Goal: Feedback & Contribution: Leave review/rating

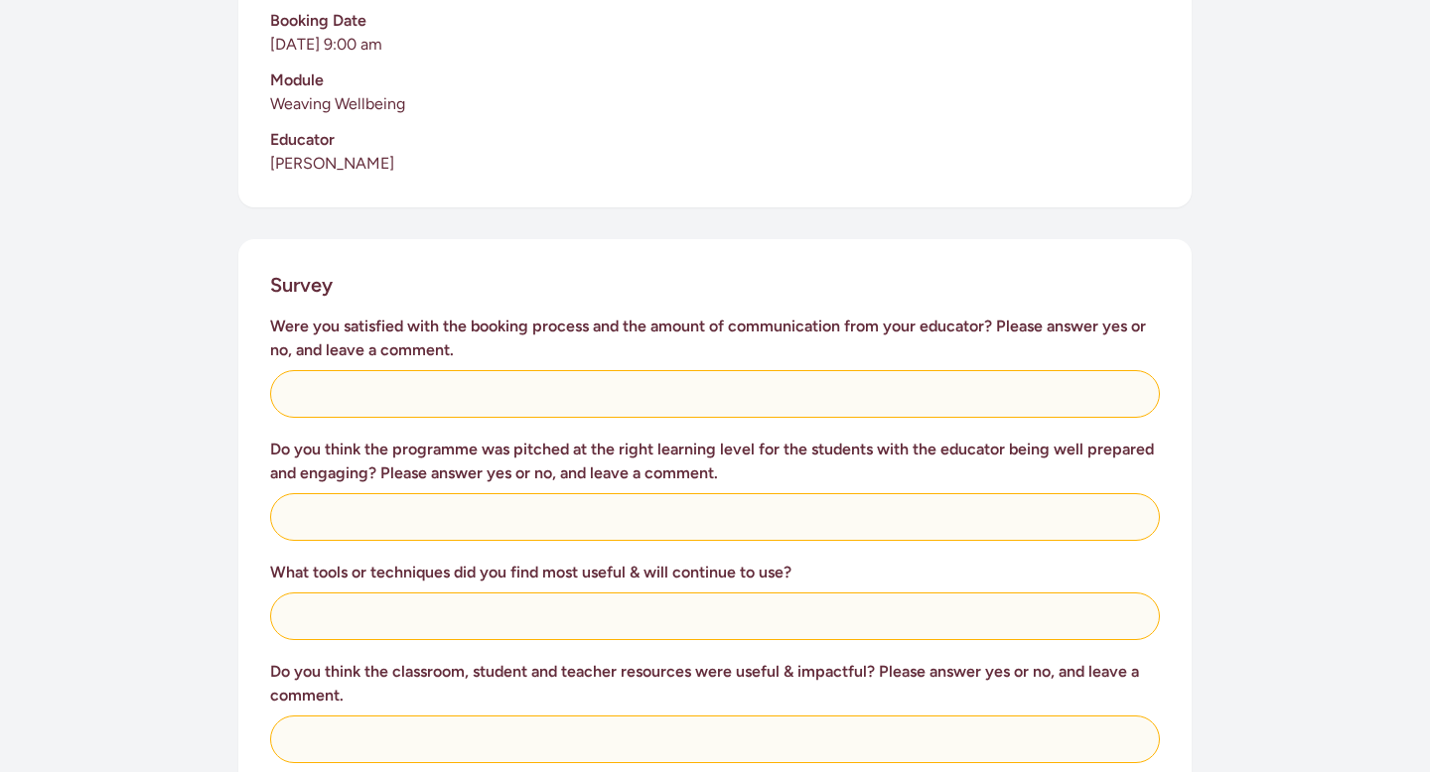
scroll to position [596, 0]
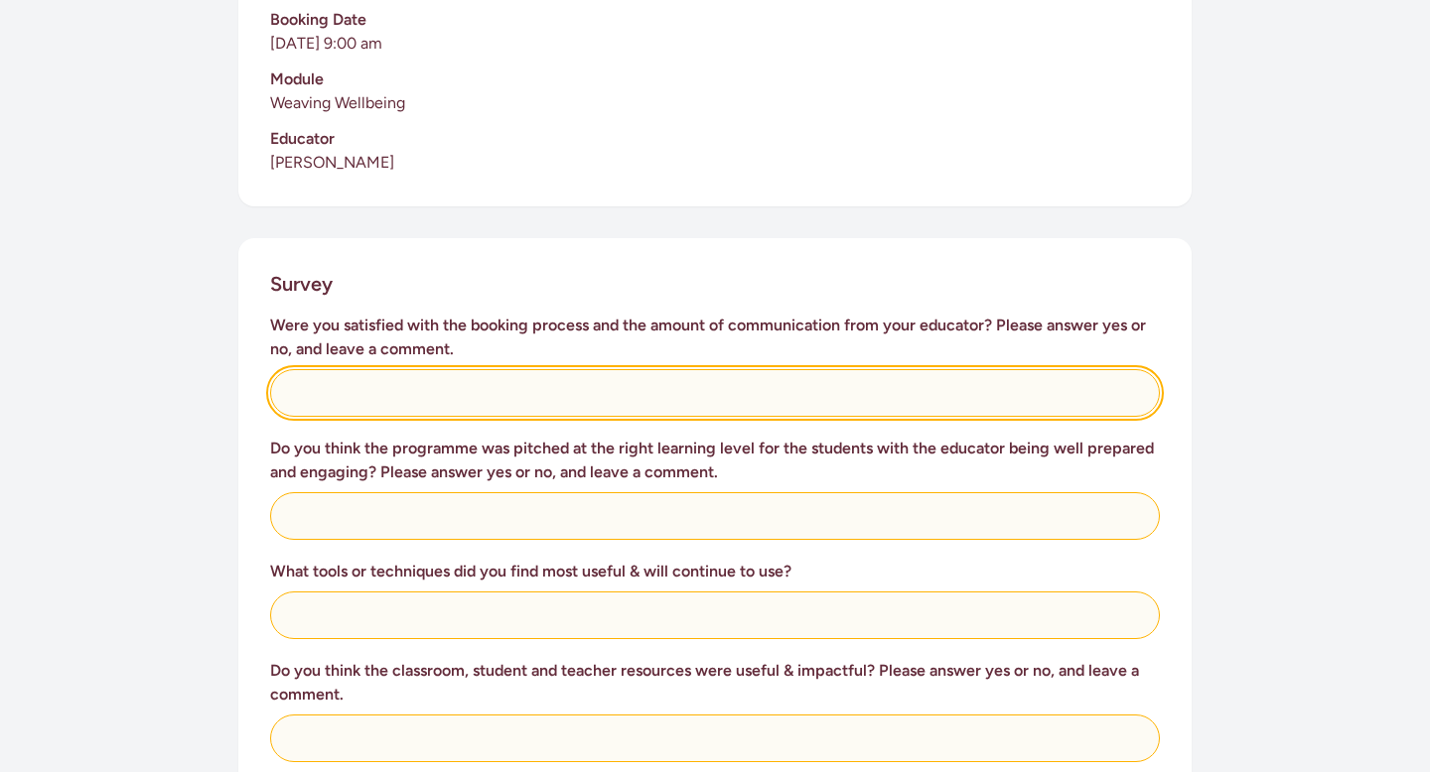
click at [599, 373] on input "text" at bounding box center [715, 393] width 890 height 48
type input "y"
type input "Yes. Outstanding communication and accommodation!"
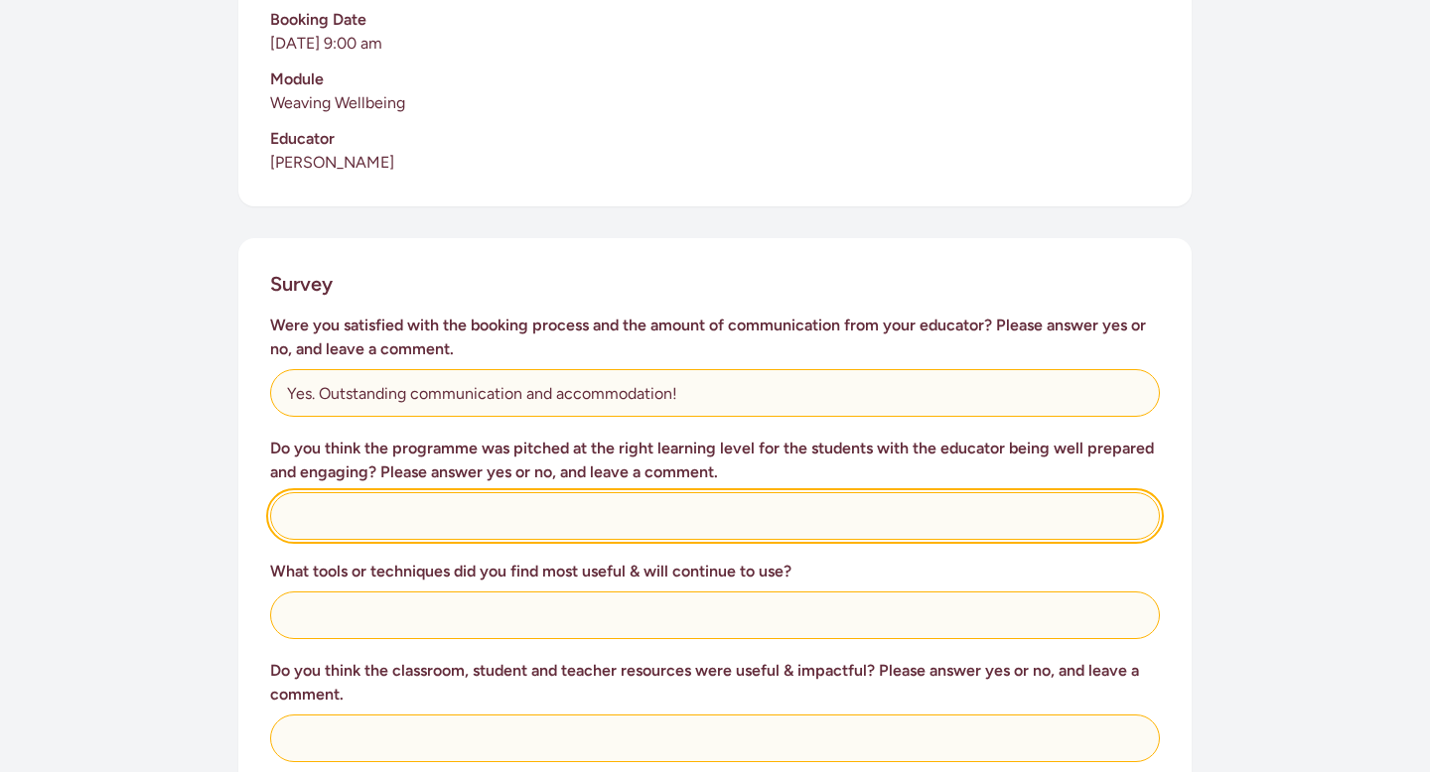
click at [467, 519] on input "text" at bounding box center [715, 516] width 890 height 48
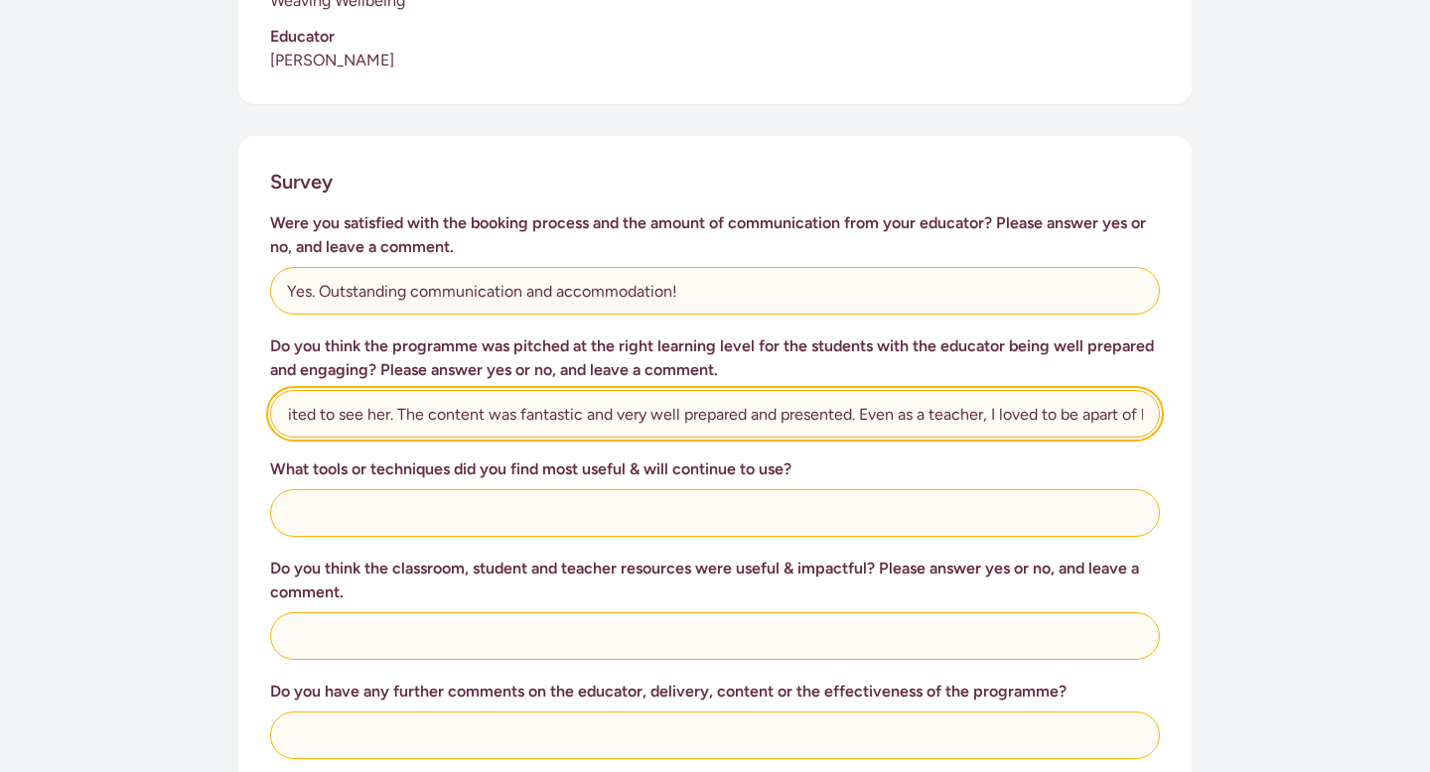
scroll to position [702, 0]
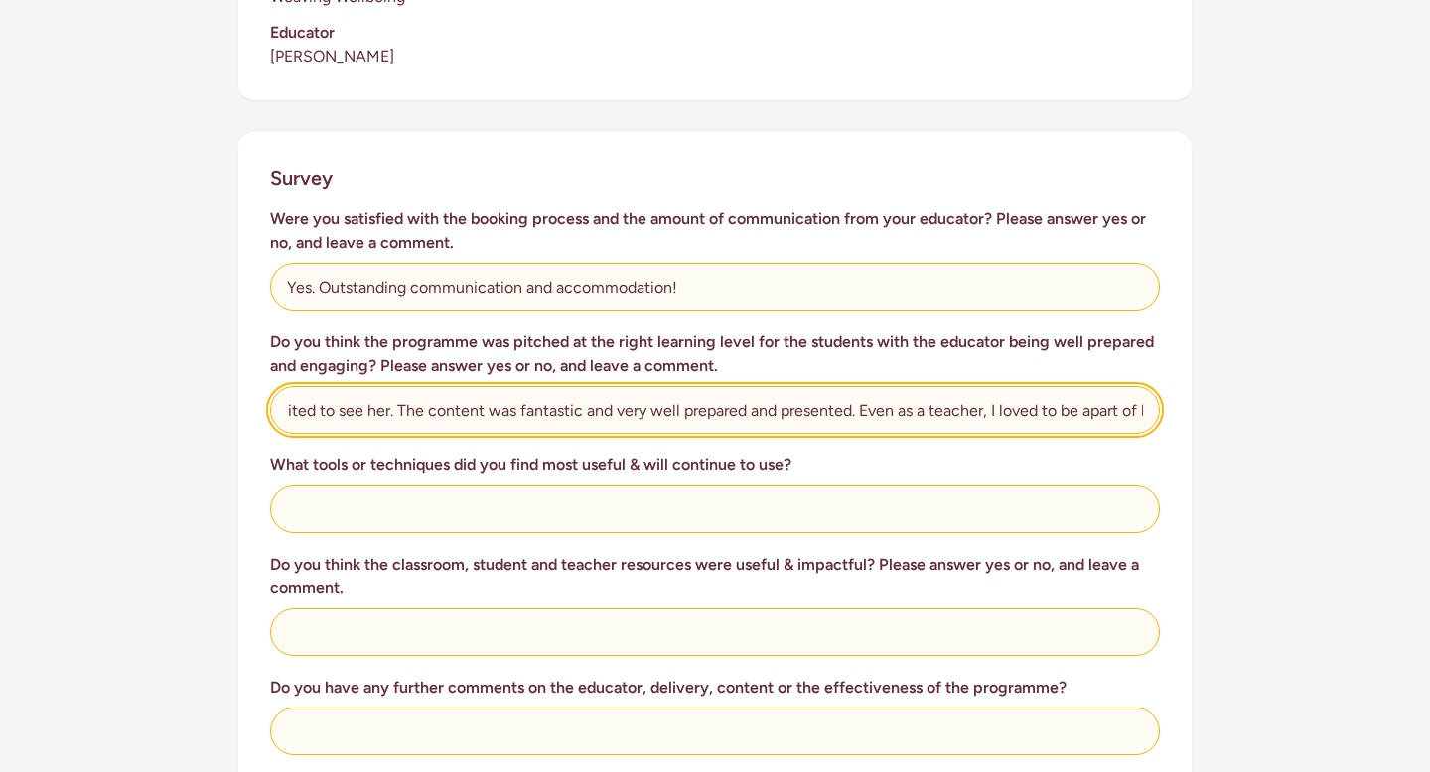
type input "Yes. The tamariki loved [PERSON_NAME] so much and were always excited to see he…"
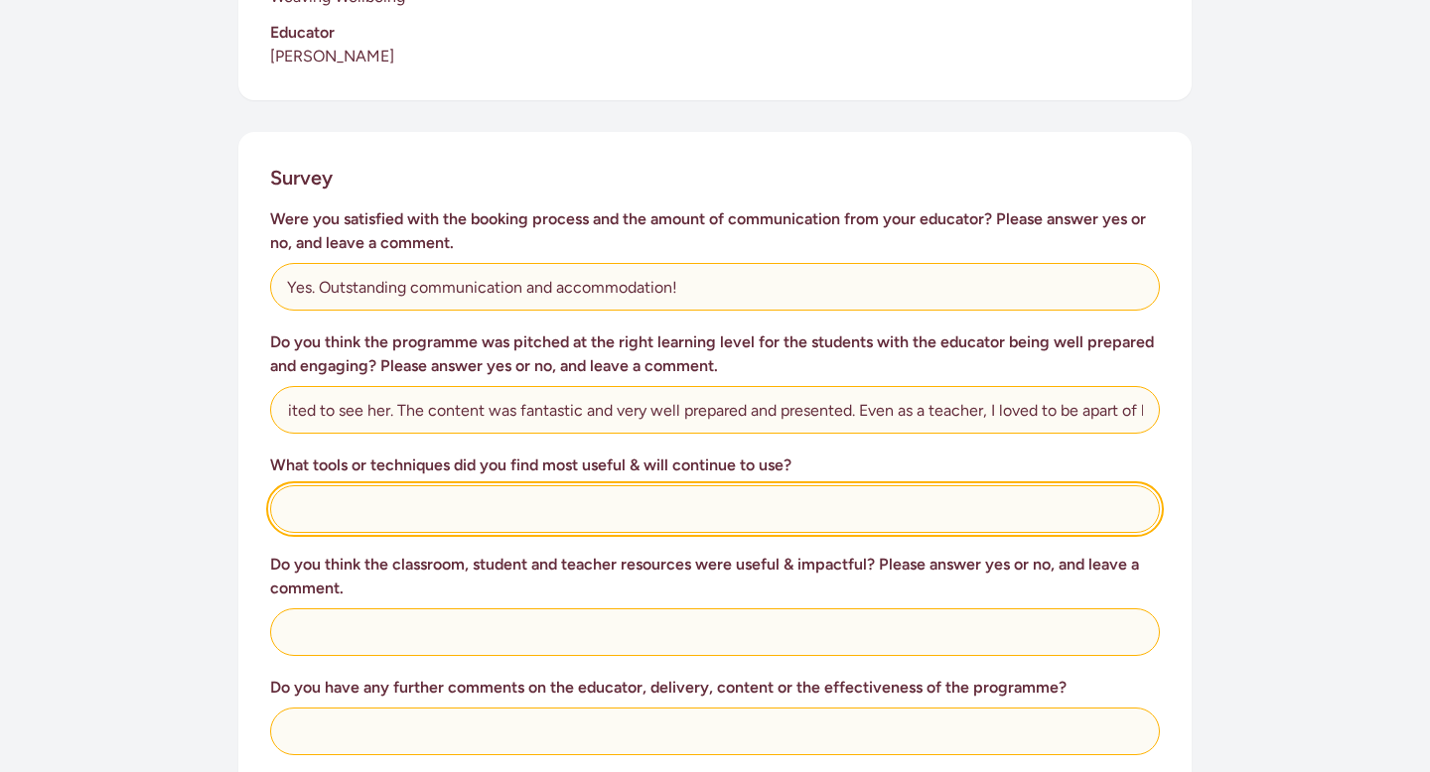
scroll to position [0, 0]
click at [321, 504] on input "text" at bounding box center [715, 509] width 890 height 48
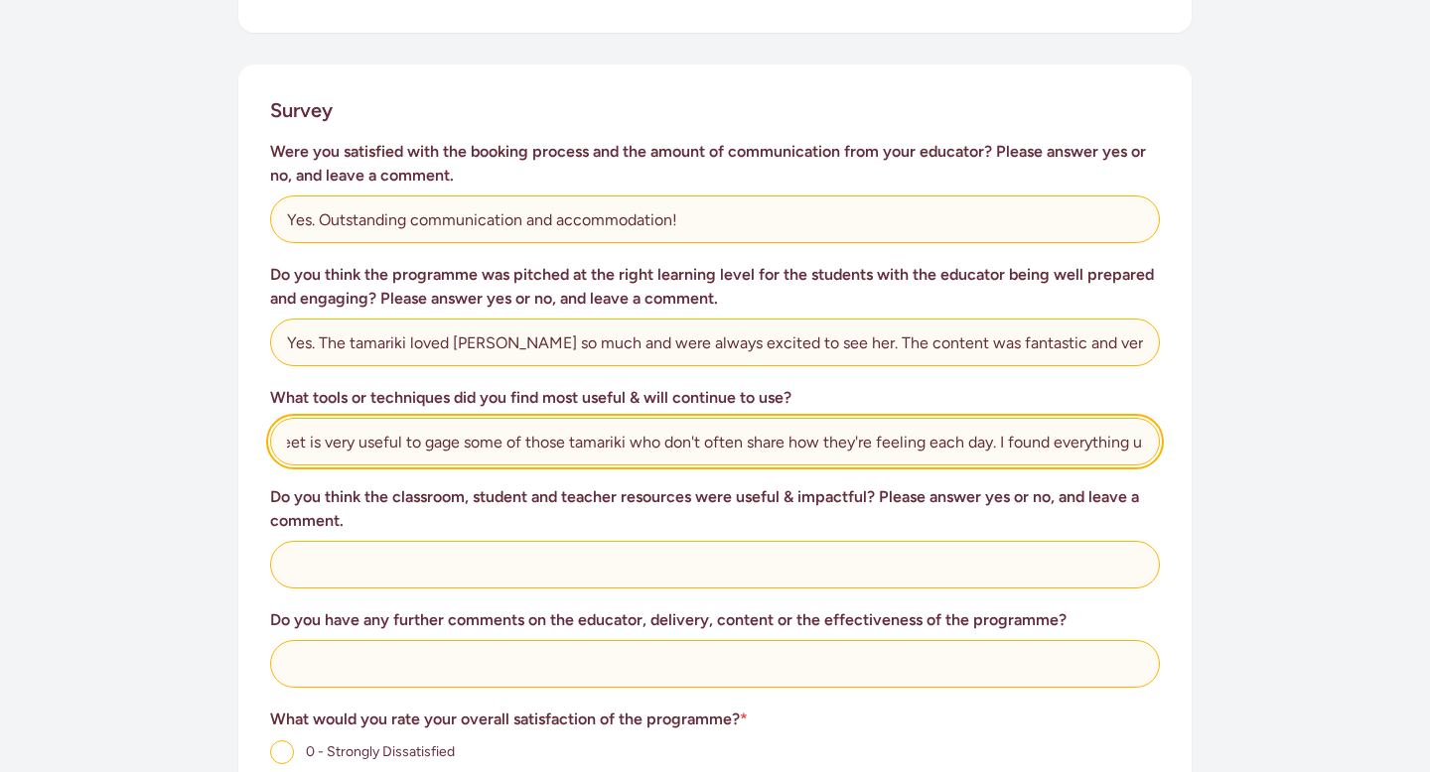
scroll to position [776, 0]
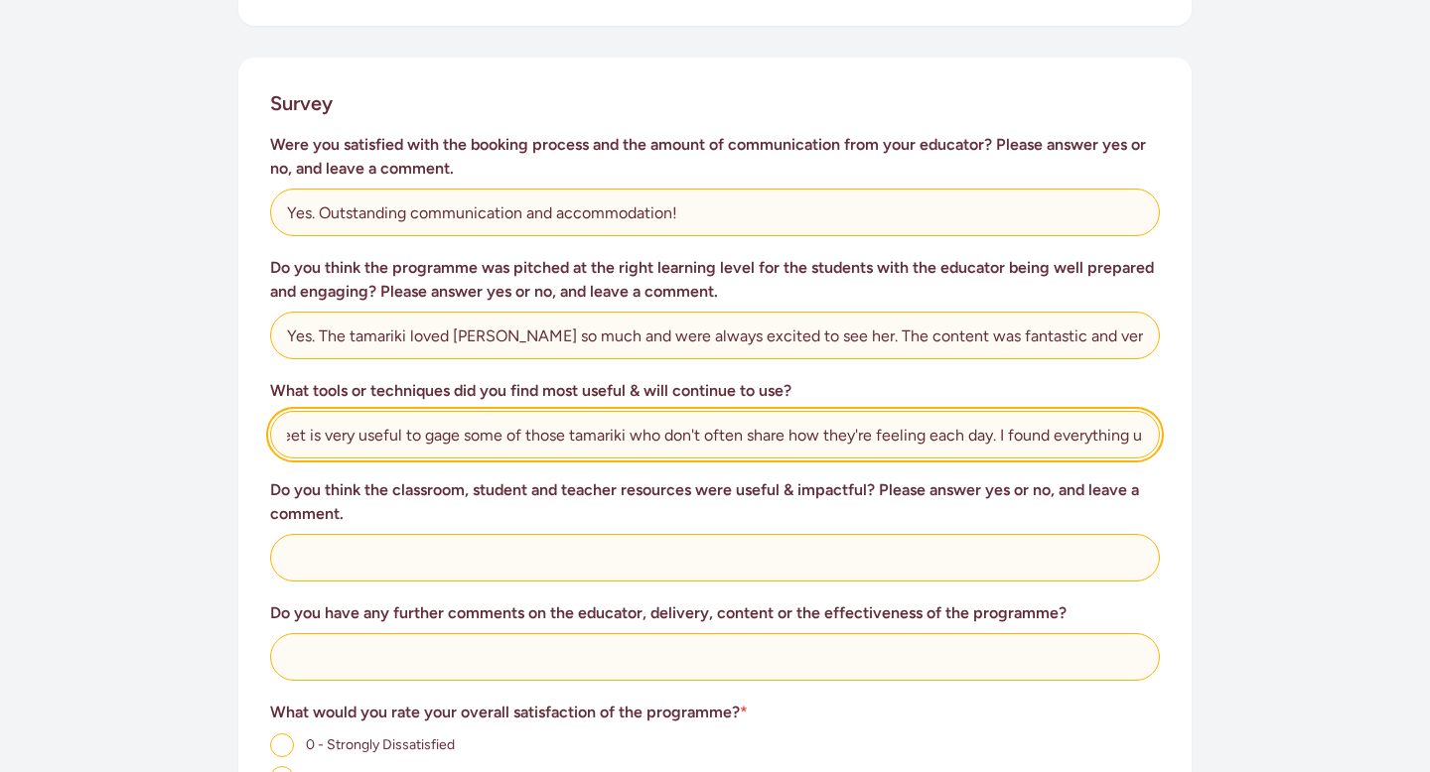
type input "Everything. The feelings wheel is amazing out on display which the kids often r…"
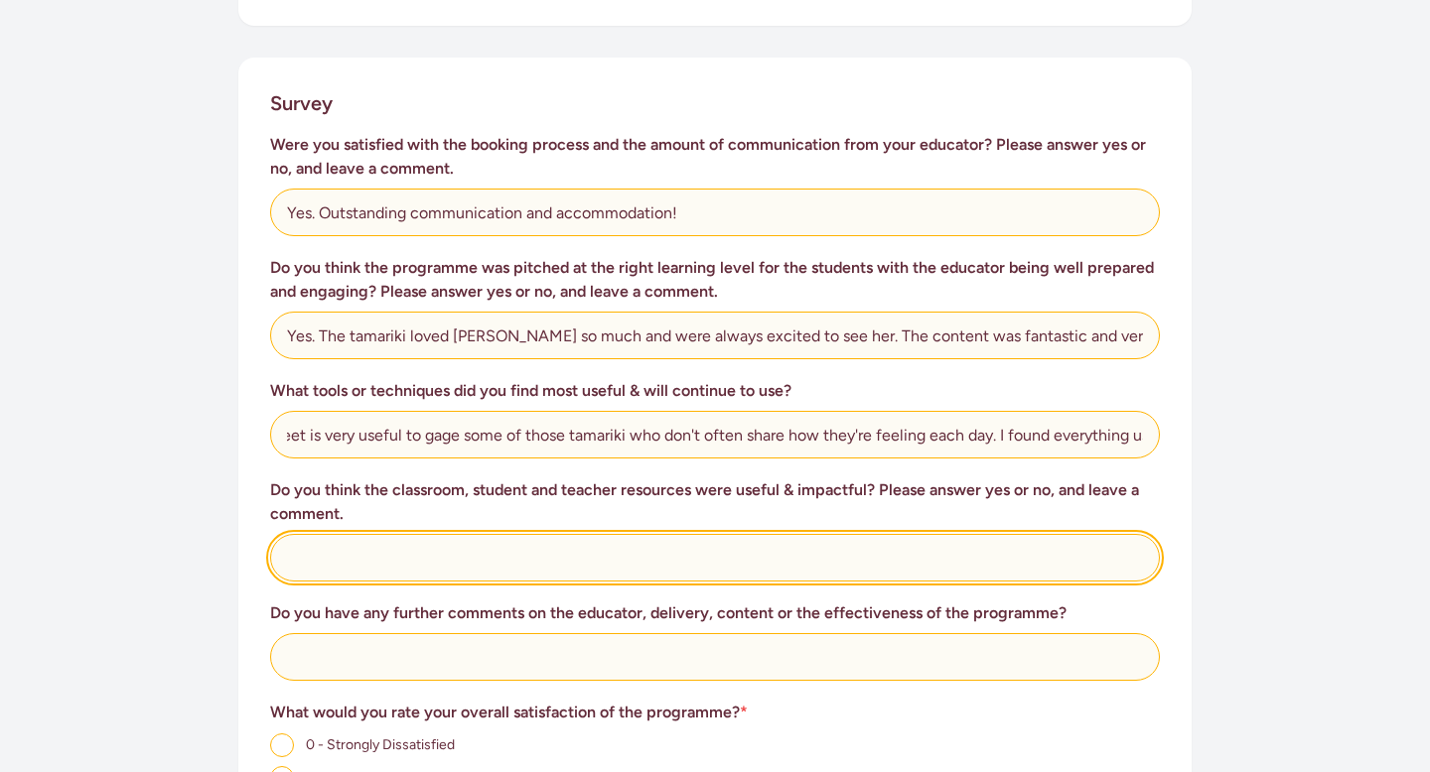
click at [852, 559] on input "text" at bounding box center [715, 558] width 890 height 48
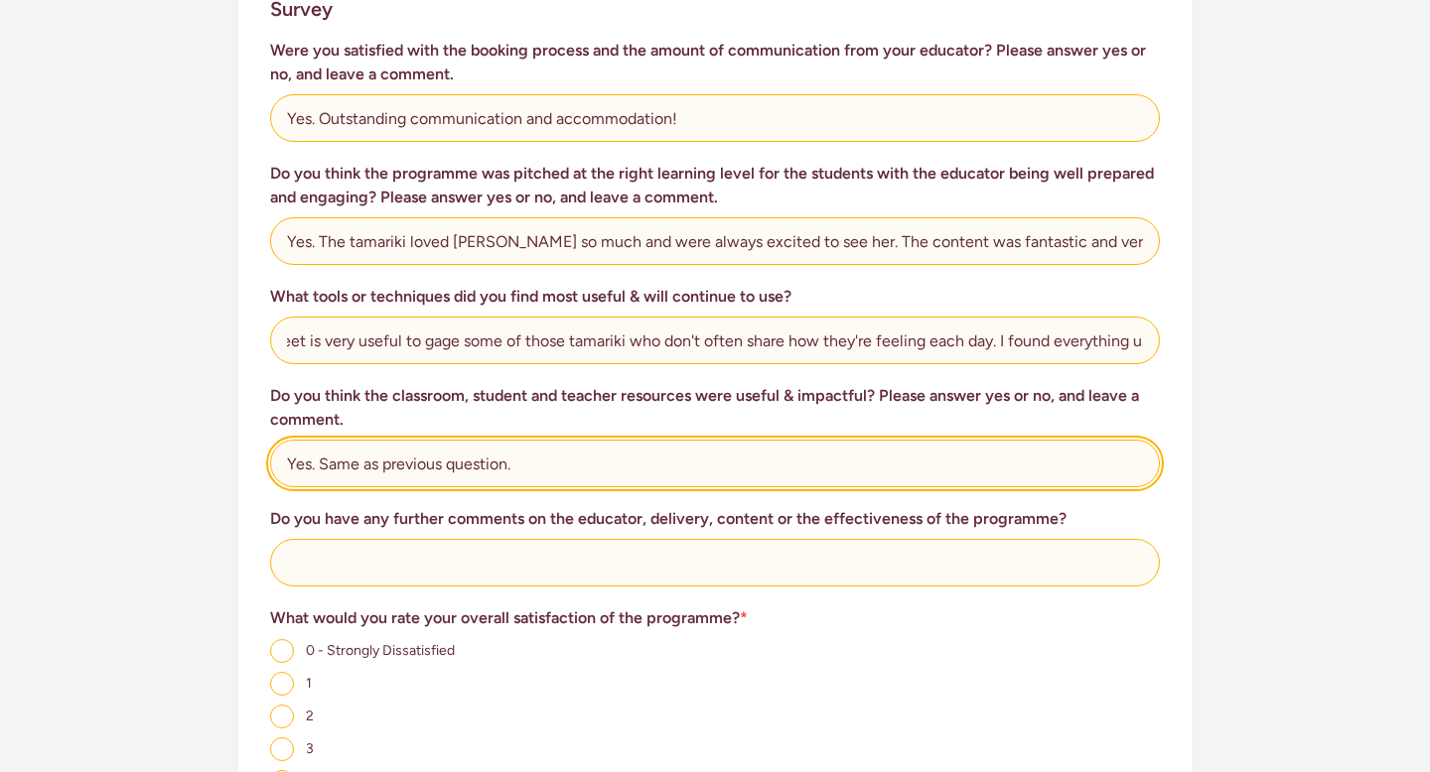
scroll to position [882, 0]
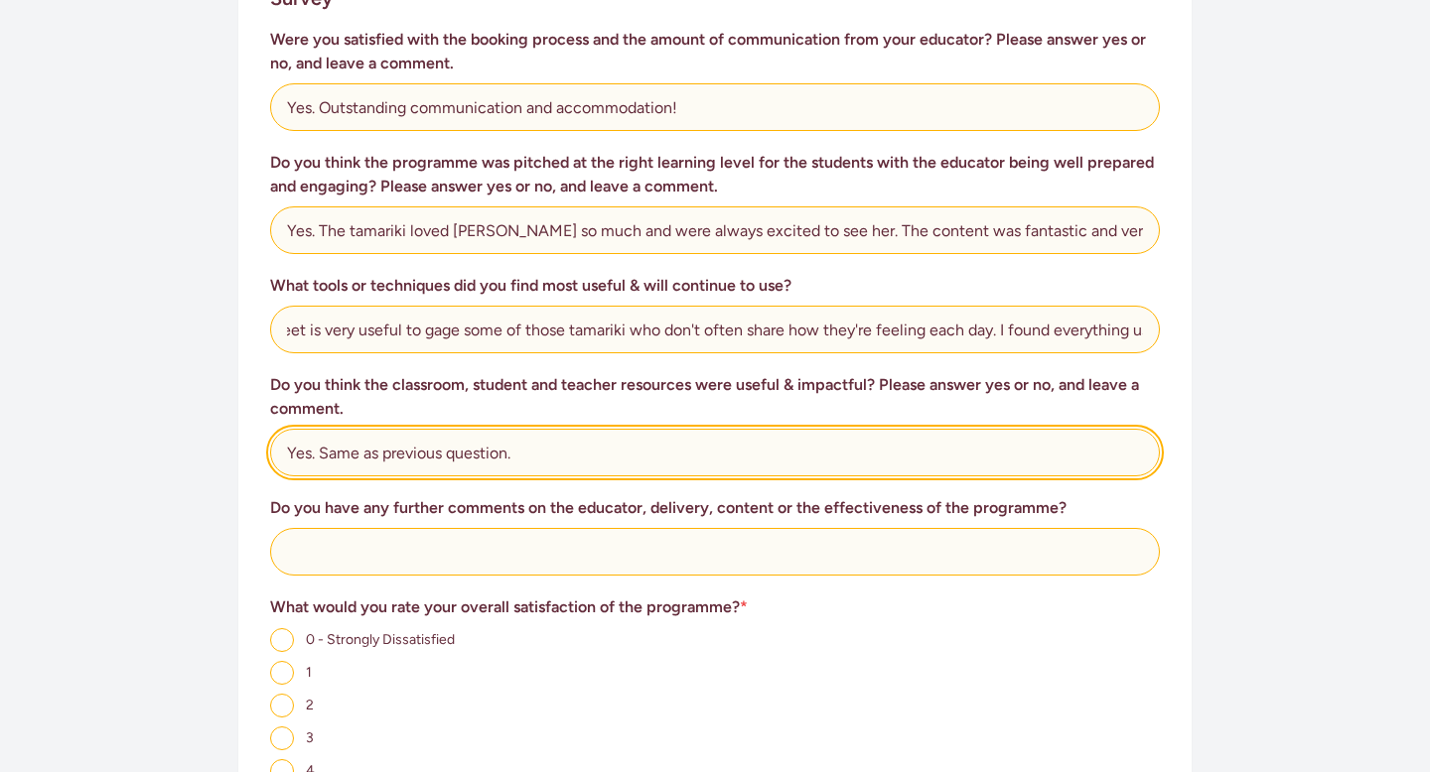
type input "Yes. Same as previous question."
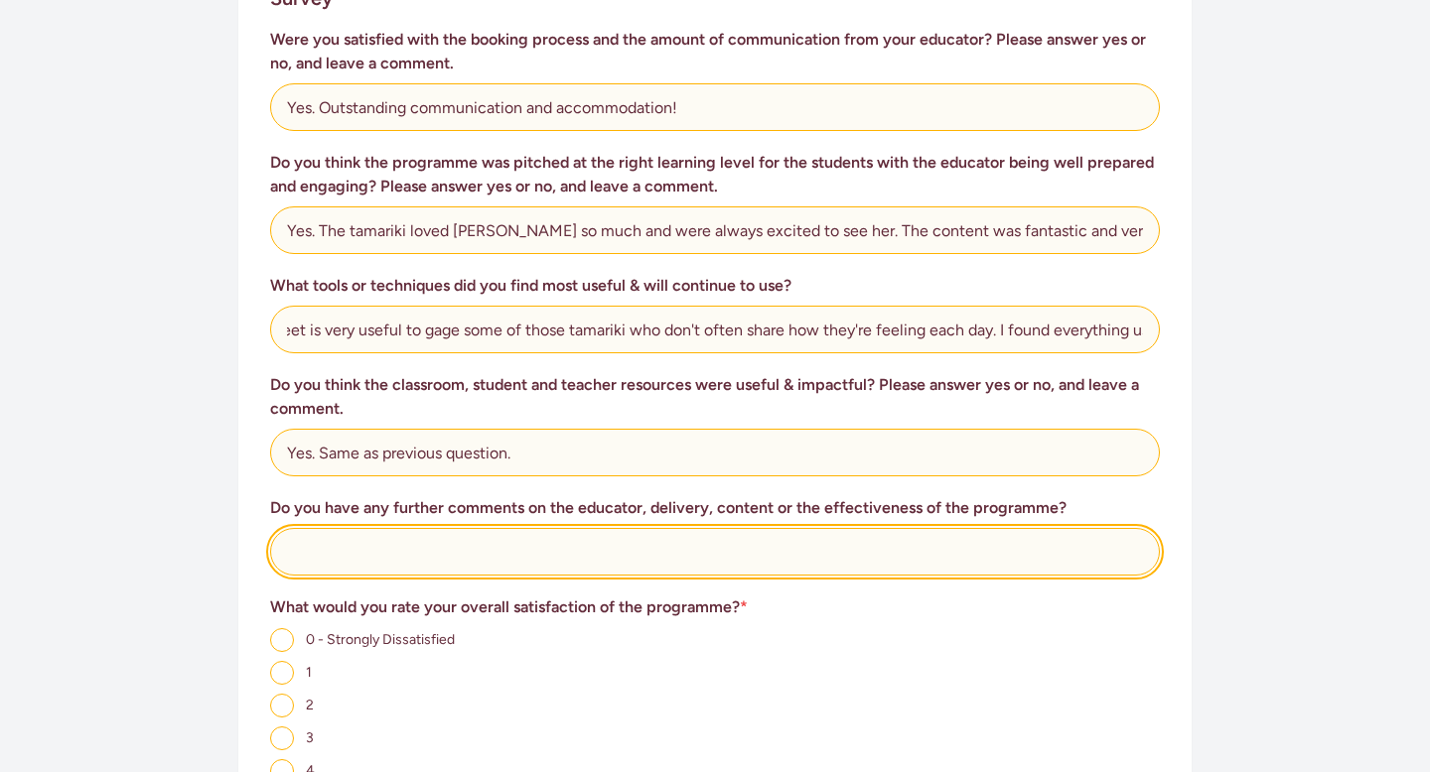
click at [482, 551] on input "text" at bounding box center [715, 552] width 890 height 48
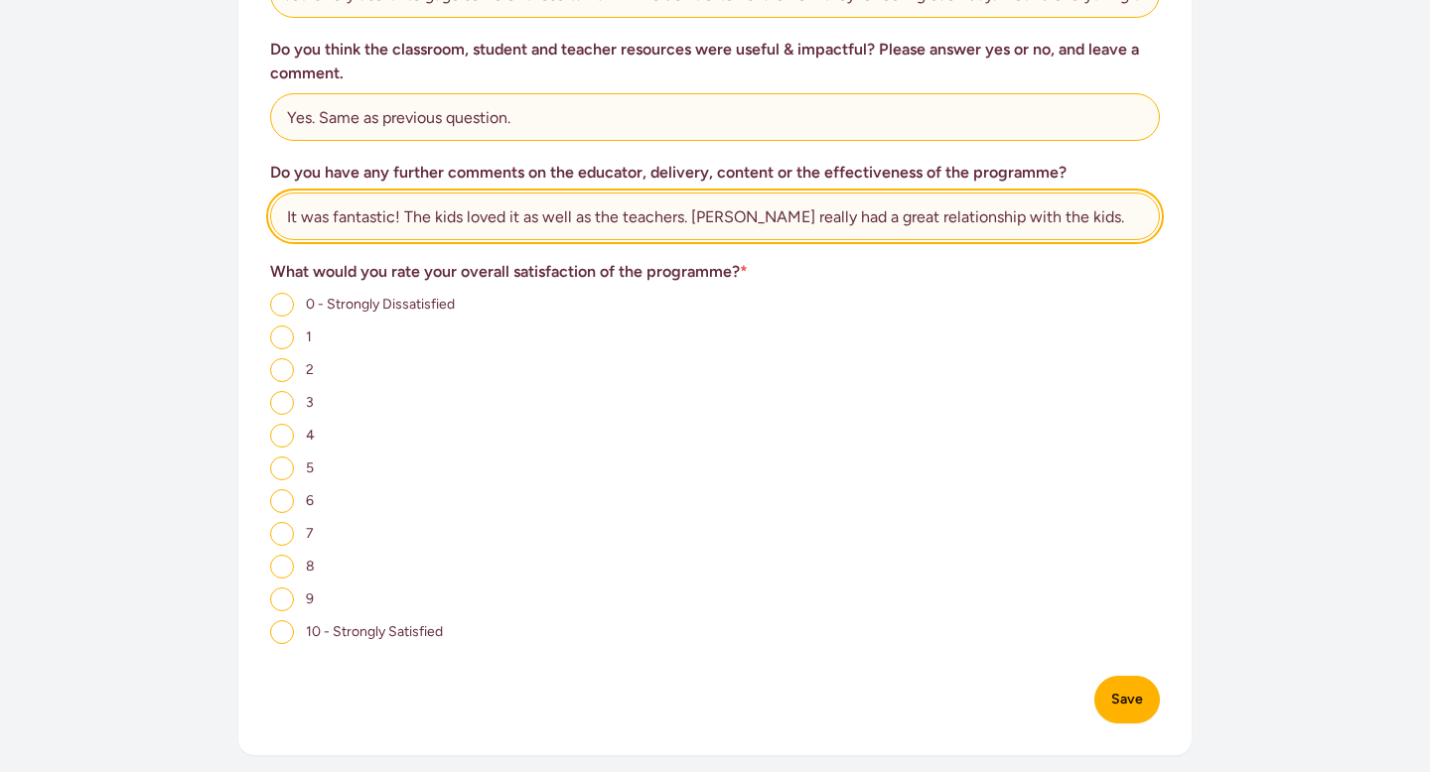
scroll to position [1220, 0]
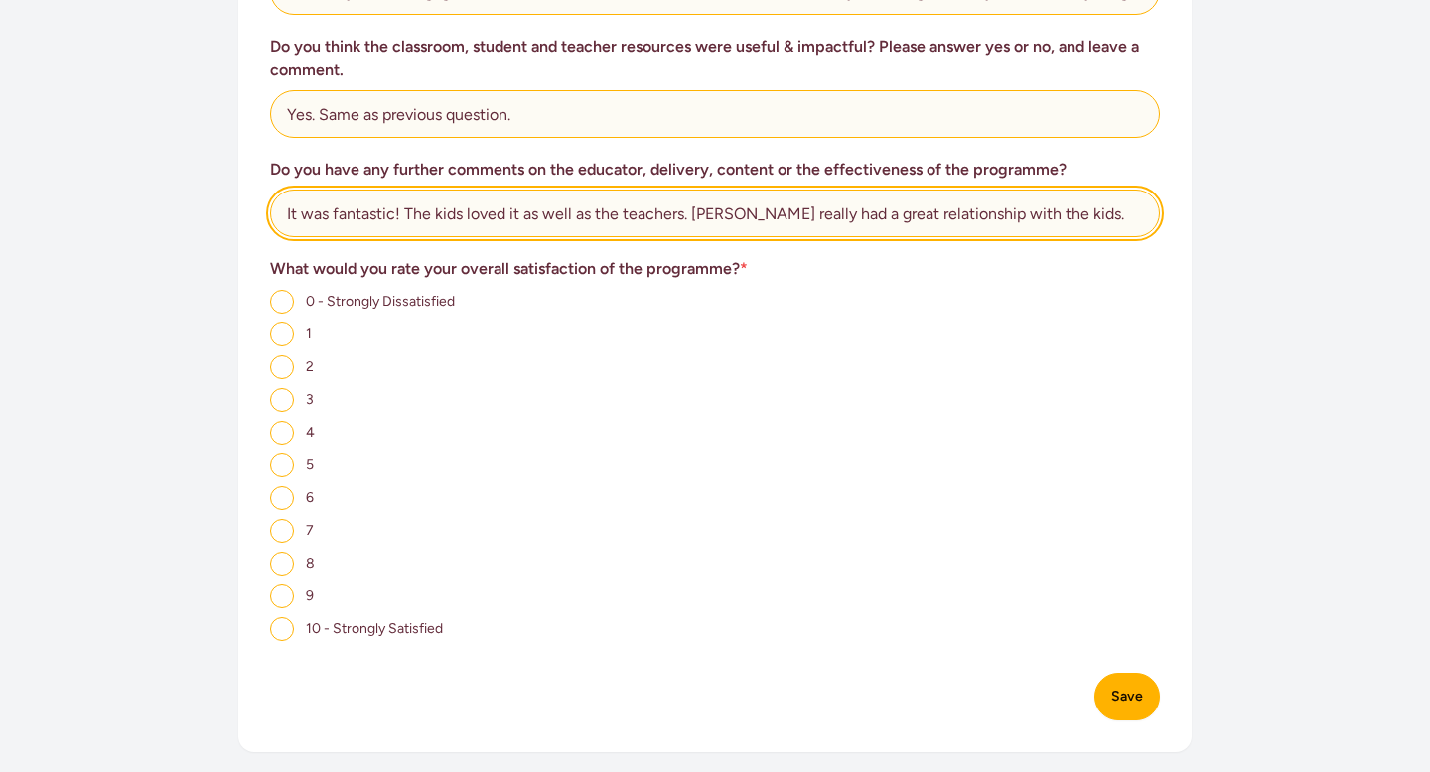
type input "It was fantastic! The kids loved it as well as the teachers. [PERSON_NAME] real…"
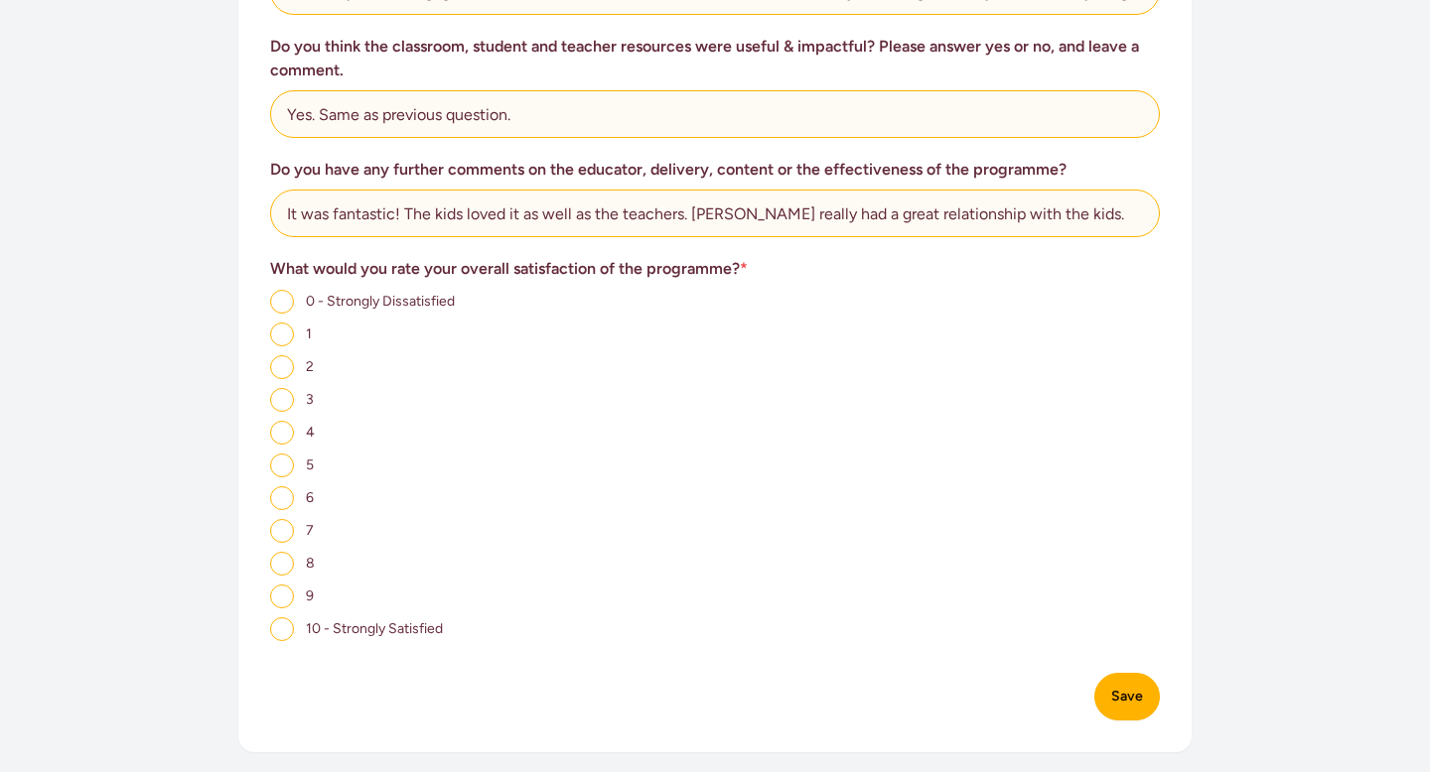
click at [296, 635] on label "10 - Strongly Satisfied" at bounding box center [356, 628] width 173 height 19
click at [294, 635] on input "10 - Strongly Satisfied" at bounding box center [282, 630] width 24 height 24
radio input "true"
click at [1123, 704] on button "Save" at bounding box center [1127, 697] width 66 height 48
